Goal: Task Accomplishment & Management: Manage account settings

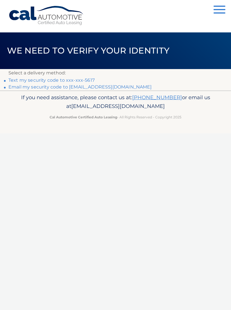
click at [89, 82] on link "Text my security code to xxx-xxx-5617" at bounding box center [51, 79] width 86 height 5
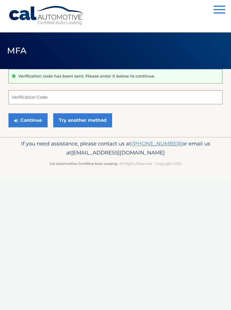
click at [41, 100] on input "Verification Code" at bounding box center [115, 97] width 214 height 14
type input "143238"
click at [29, 122] on button "Continue" at bounding box center [27, 120] width 39 height 14
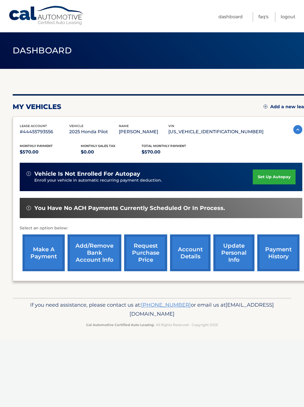
click at [45, 258] on link "make a payment" at bounding box center [44, 253] width 42 height 37
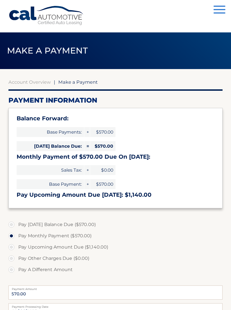
select select "NzlmMTMxMzUtN2RjMS00ODdkLTk2MTEtOGFlNDk4NWI1MmJm"
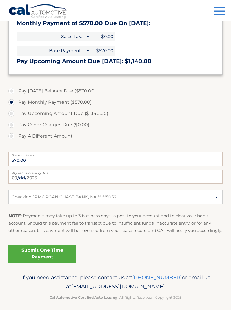
scroll to position [133, 0]
click at [49, 263] on link "Submit One Time Payment" at bounding box center [42, 254] width 68 height 18
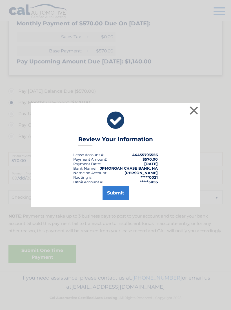
click at [118, 200] on button "Submit" at bounding box center [115, 193] width 26 height 14
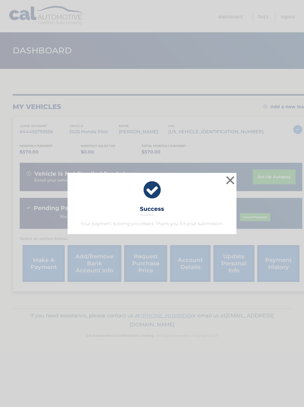
click at [230, 181] on button "×" at bounding box center [230, 180] width 11 height 11
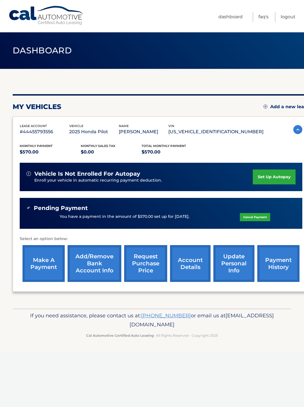
click at [273, 269] on link "payment history" at bounding box center [278, 263] width 42 height 37
